Goal: Information Seeking & Learning: Learn about a topic

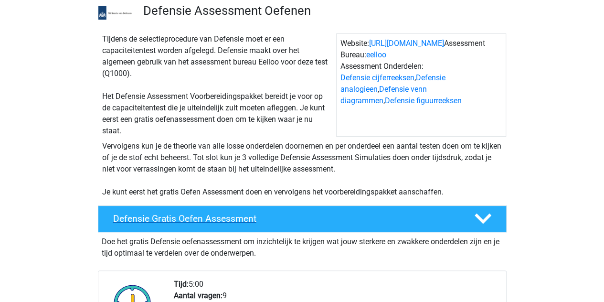
scroll to position [68, 0]
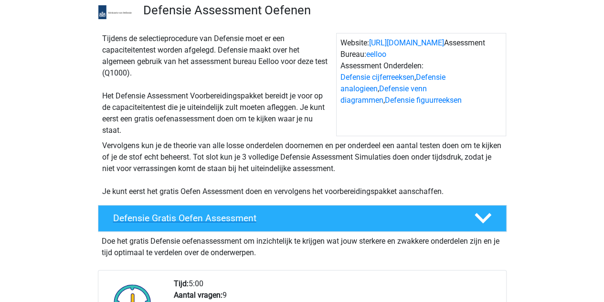
click at [277, 220] on h4 "Defensie Gratis Oefen Assessment" at bounding box center [286, 218] width 346 height 11
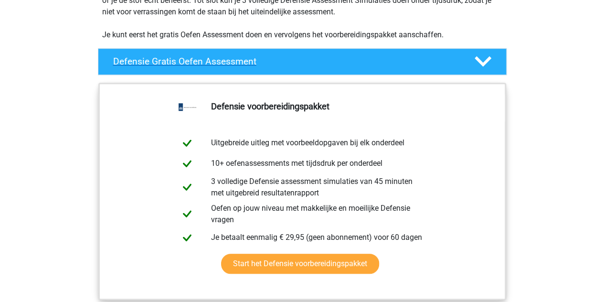
scroll to position [229, 0]
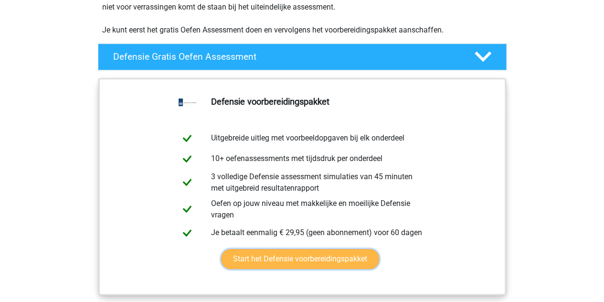
click at [221, 249] on link "Start het Defensie voorbereidingspakket" at bounding box center [300, 259] width 158 height 20
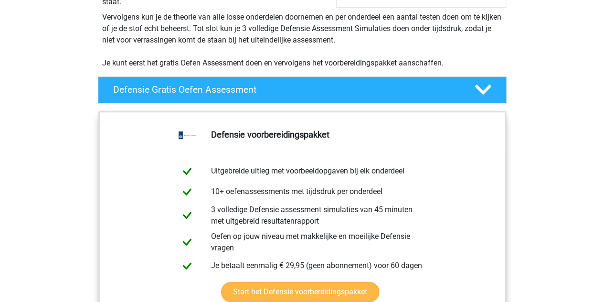
scroll to position [196, 0]
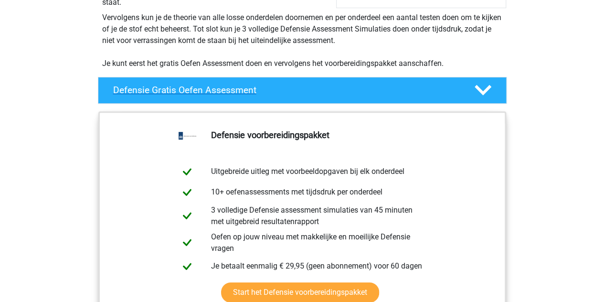
click at [330, 91] on h4 "Defensie Gratis Oefen Assessment" at bounding box center [286, 90] width 346 height 11
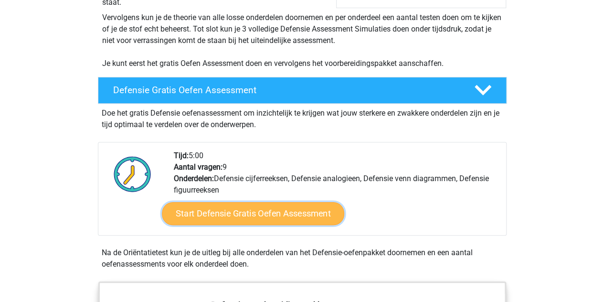
click at [307, 213] on link "Start Defensie Gratis Oefen Assessment" at bounding box center [253, 213] width 182 height 23
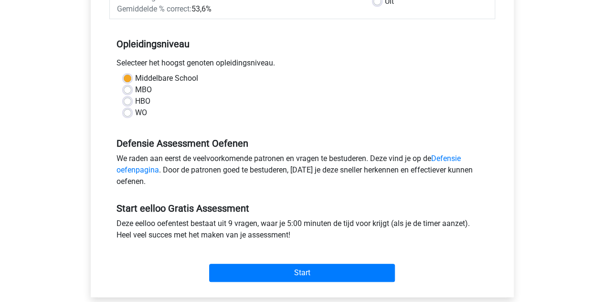
scroll to position [175, 0]
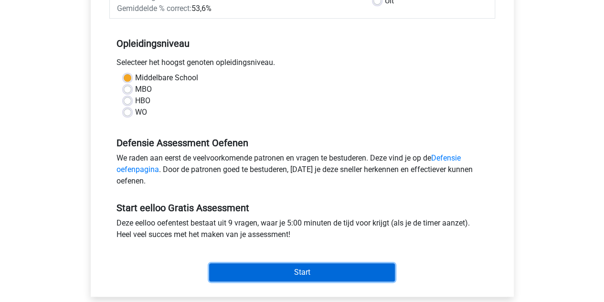
click at [306, 264] on input "Start" at bounding box center [302, 272] width 186 height 18
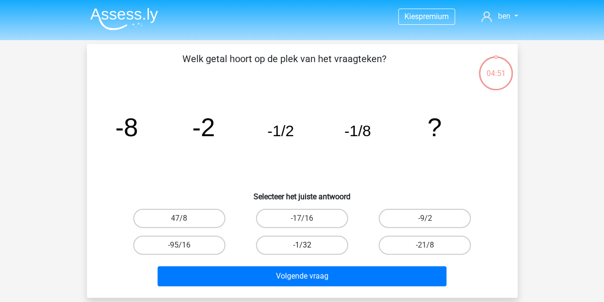
click at [309, 245] on label "-1/32" at bounding box center [302, 244] width 92 height 19
click at [308, 245] on input "-1/32" at bounding box center [305, 248] width 6 height 6
radio input "true"
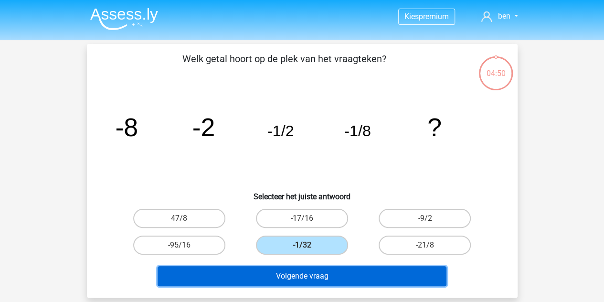
click at [322, 267] on button "Volgende vraag" at bounding box center [302, 276] width 289 height 20
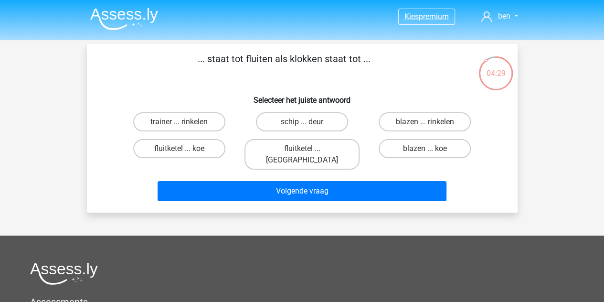
click at [419, 16] on span "premium" at bounding box center [434, 16] width 30 height 9
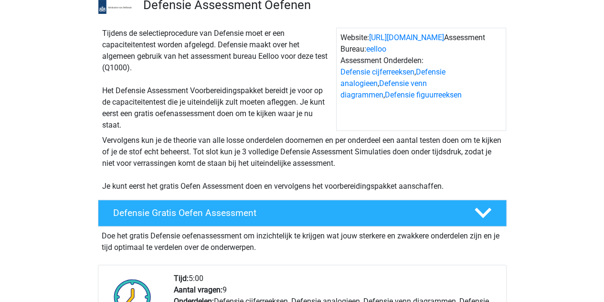
scroll to position [79, 0]
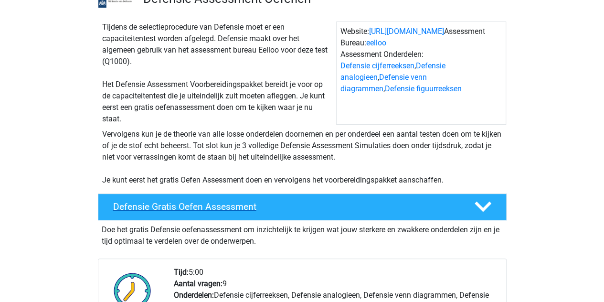
click at [313, 208] on h4 "Defensie Gratis Oefen Assessment" at bounding box center [286, 206] width 346 height 11
